Goal: Check status: Check status

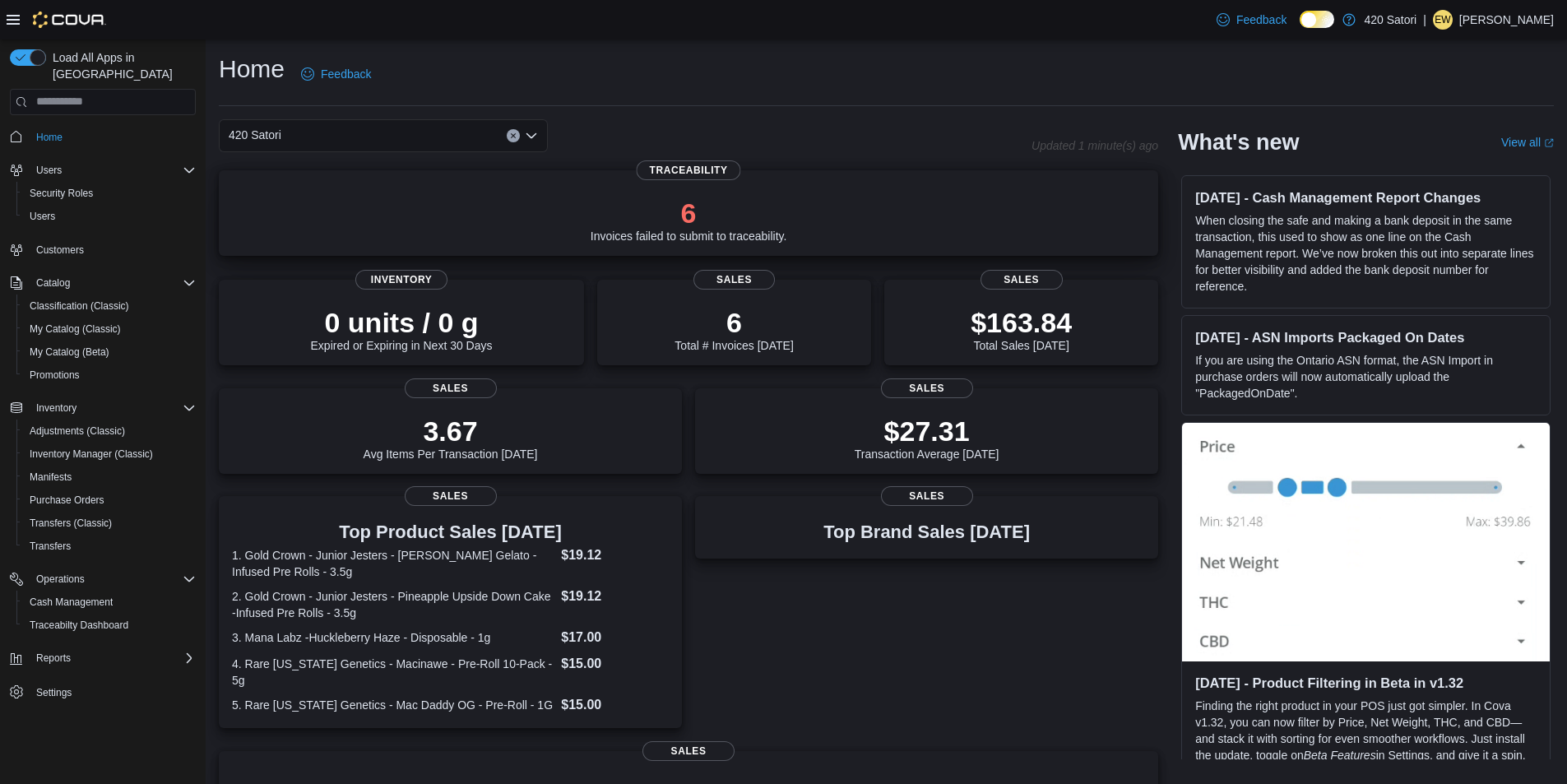
click at [697, 209] on p "6" at bounding box center [689, 213] width 197 height 33
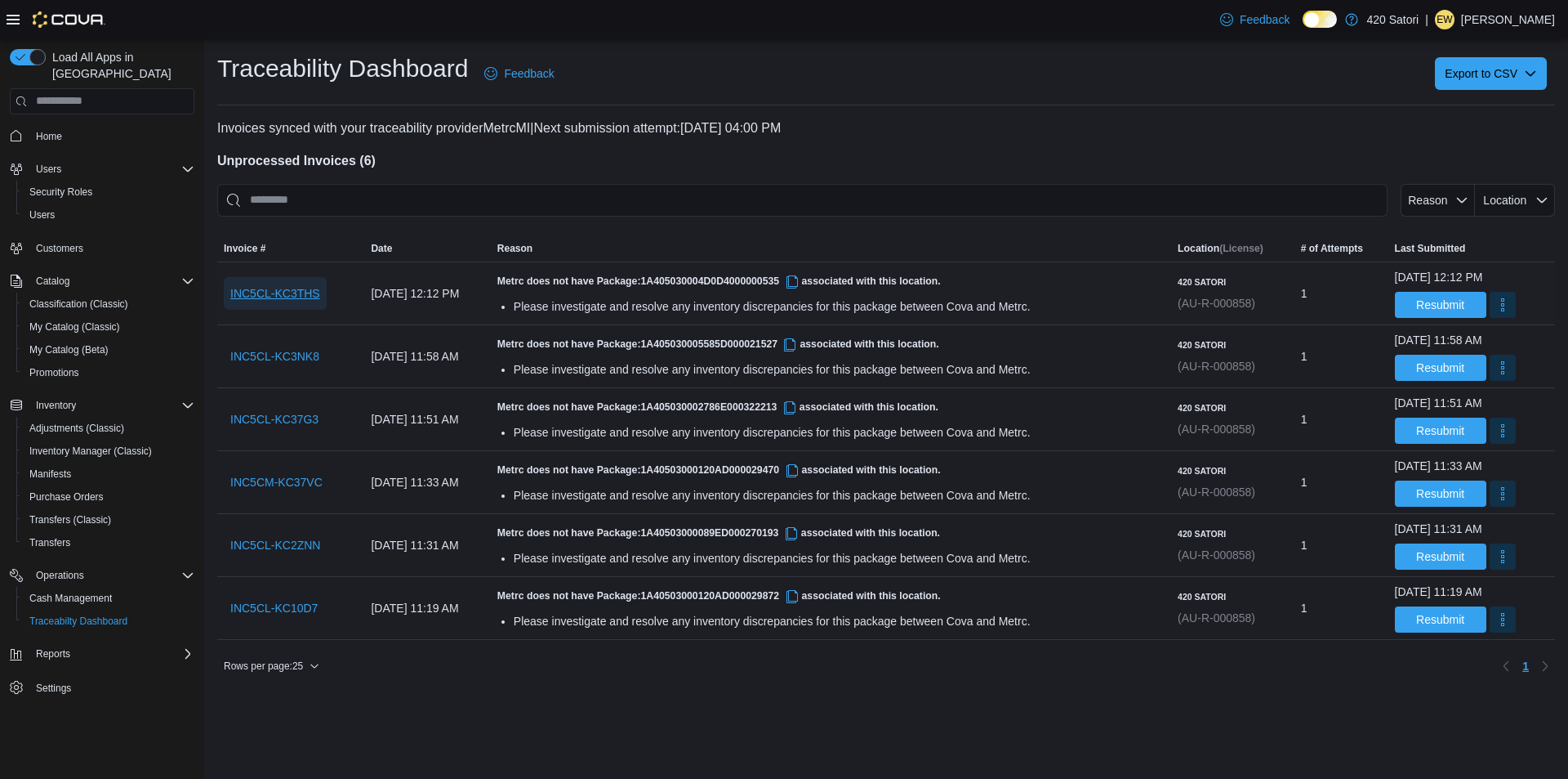
click at [300, 288] on span "INC5CL-KC3THS" at bounding box center [275, 293] width 90 height 17
click at [290, 293] on span "INC5CL-KC3THS" at bounding box center [275, 293] width 90 height 17
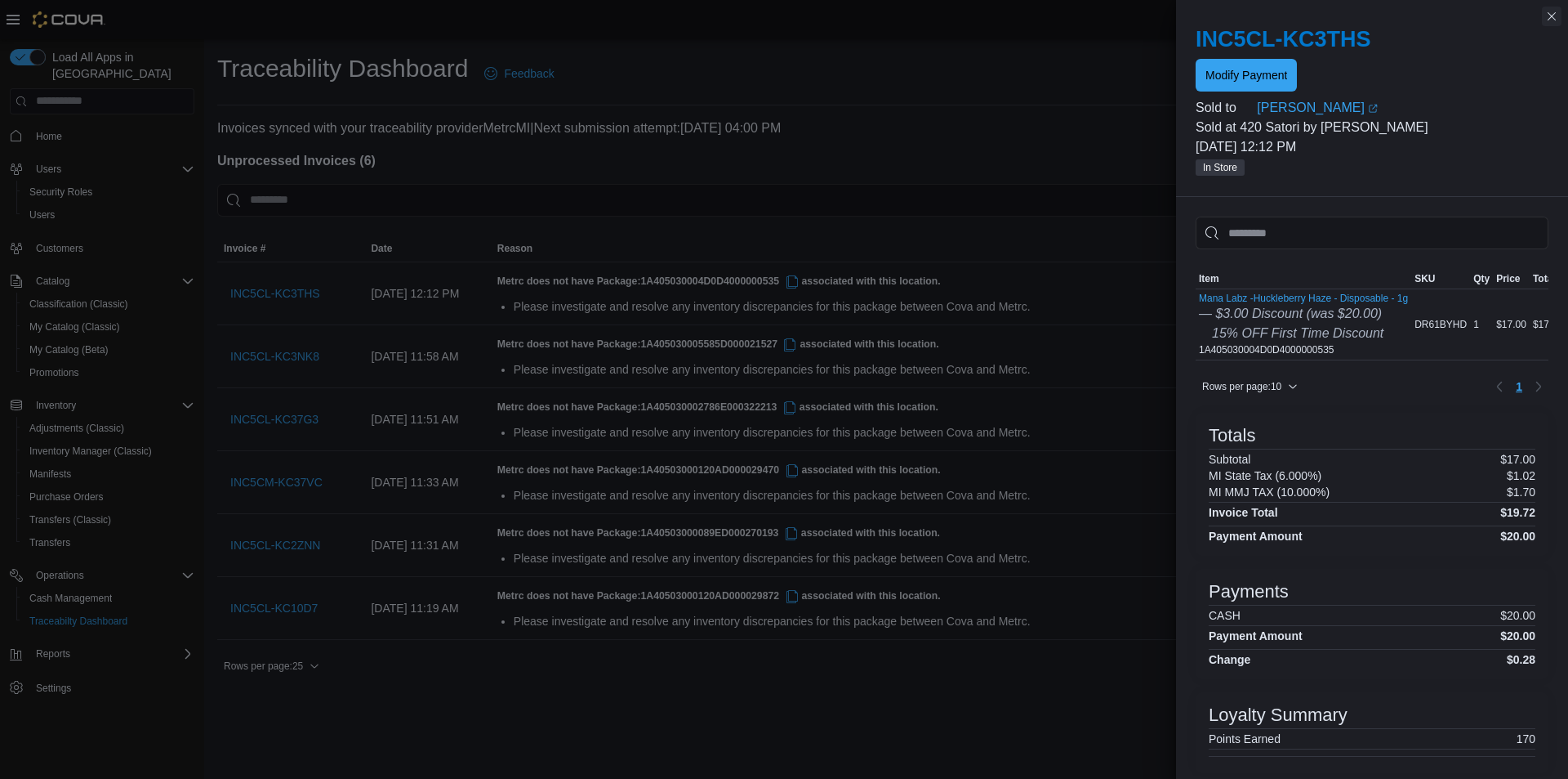
click at [1551, 17] on button "Close this dialog" at bounding box center [1552, 16] width 19 height 19
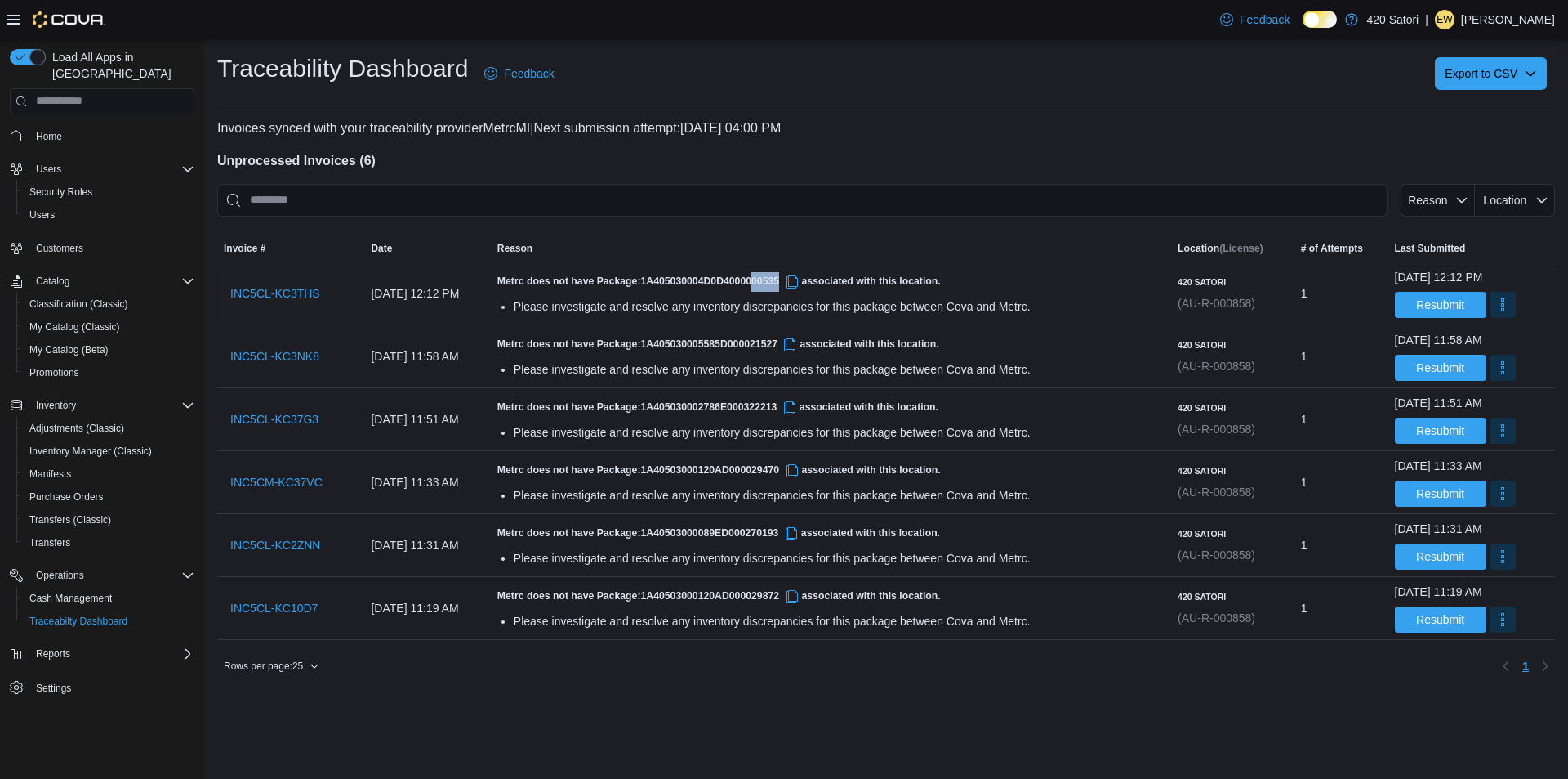
drag, startPoint x: 832, startPoint y: 281, endPoint x: 807, endPoint y: 281, distance: 25.0
click at [802, 281] on span "1A405030004D0D4000000535" at bounding box center [721, 280] width 161 height 11
copy span "00535"
